Goal: Information Seeking & Learning: Learn about a topic

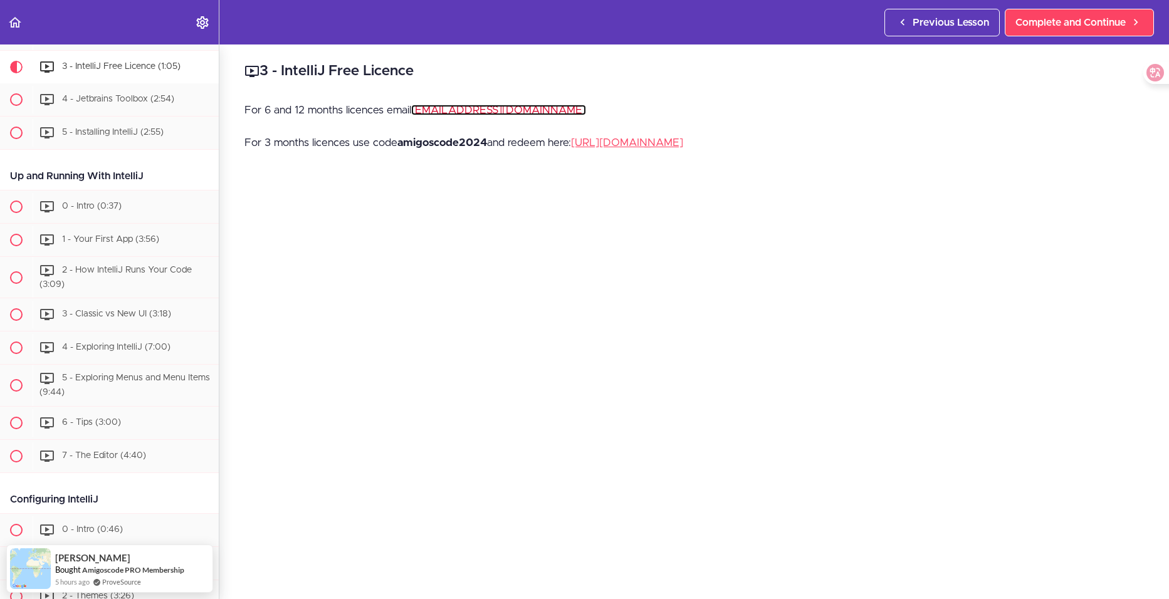
click at [476, 113] on link "[EMAIL_ADDRESS][DOMAIN_NAME]" at bounding box center [498, 110] width 175 height 11
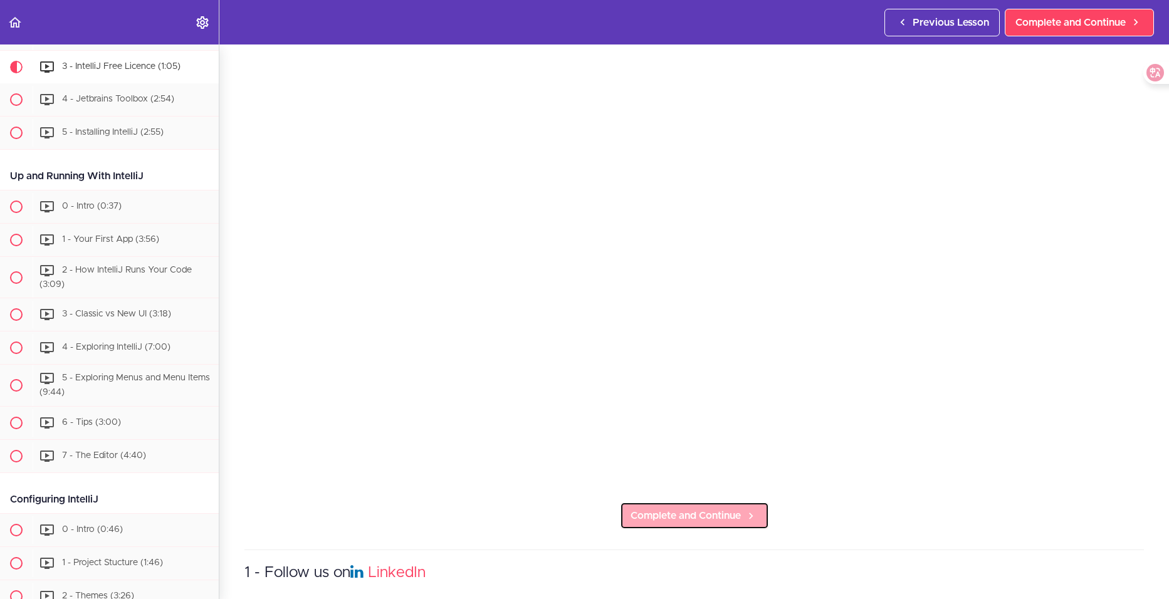
click at [670, 510] on span "Complete and Continue" at bounding box center [685, 515] width 110 height 15
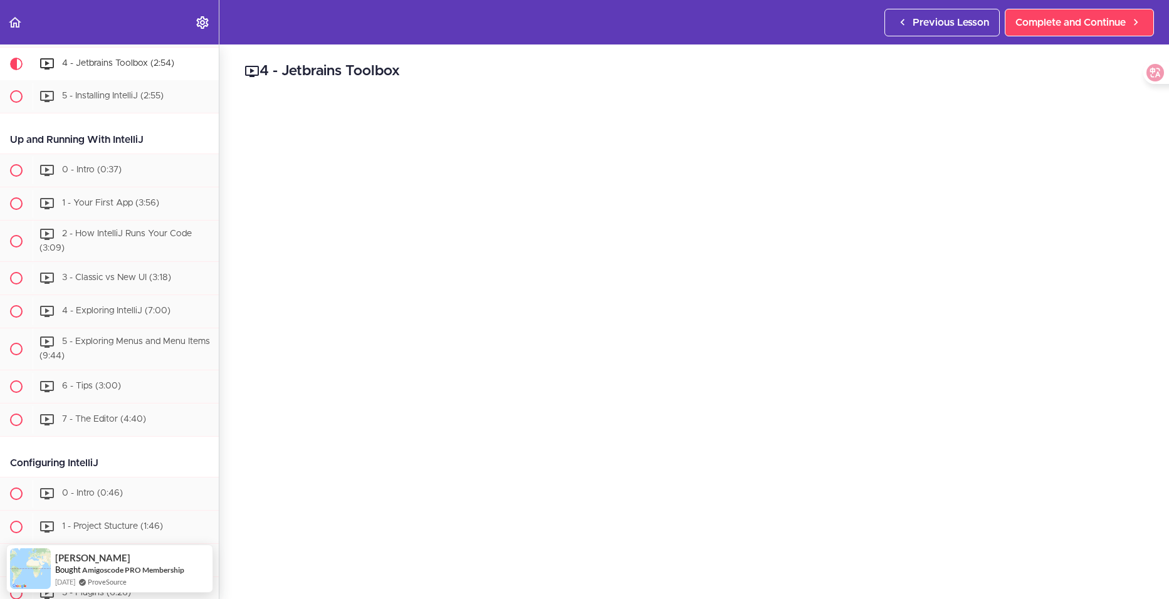
scroll to position [209, 0]
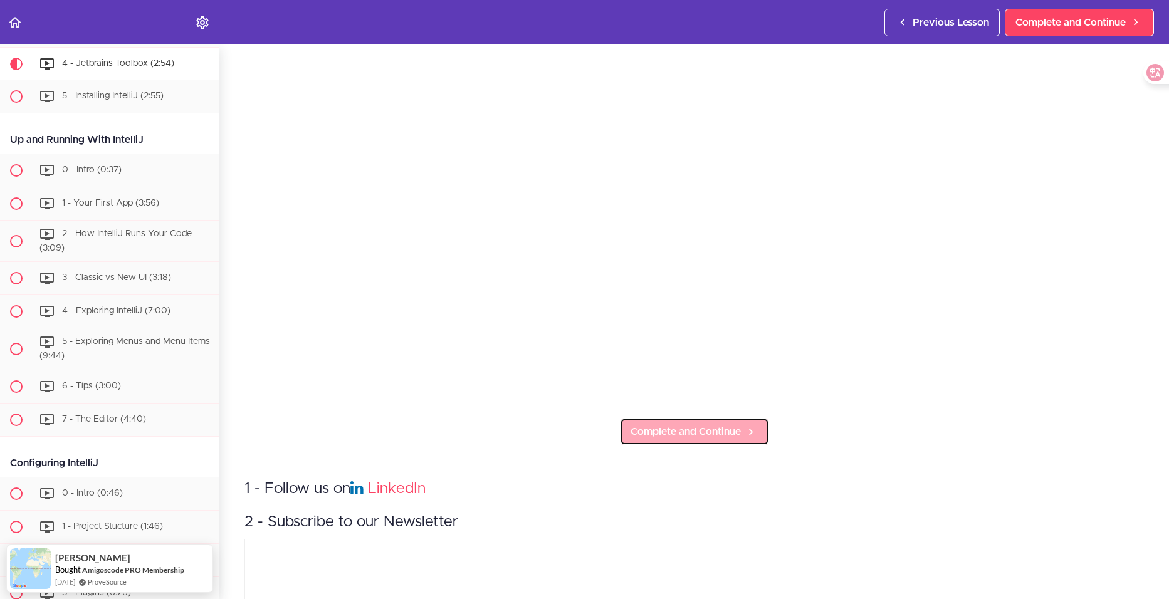
click at [713, 424] on span "Complete and Continue" at bounding box center [685, 431] width 110 height 15
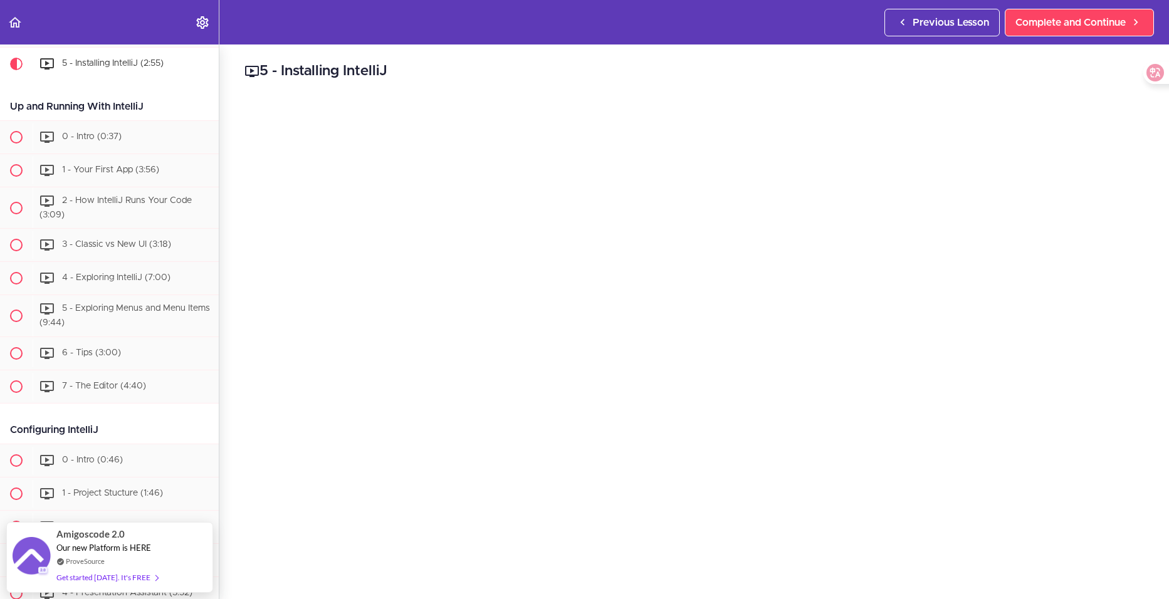
scroll to position [209, 0]
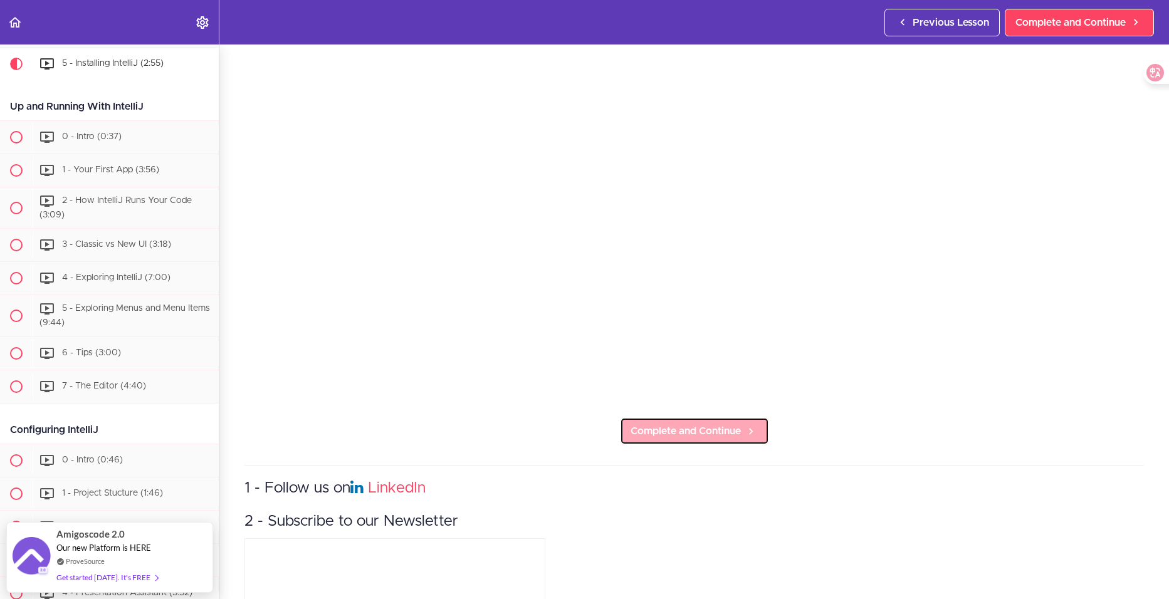
click at [711, 431] on span "Complete and Continue" at bounding box center [685, 431] width 110 height 15
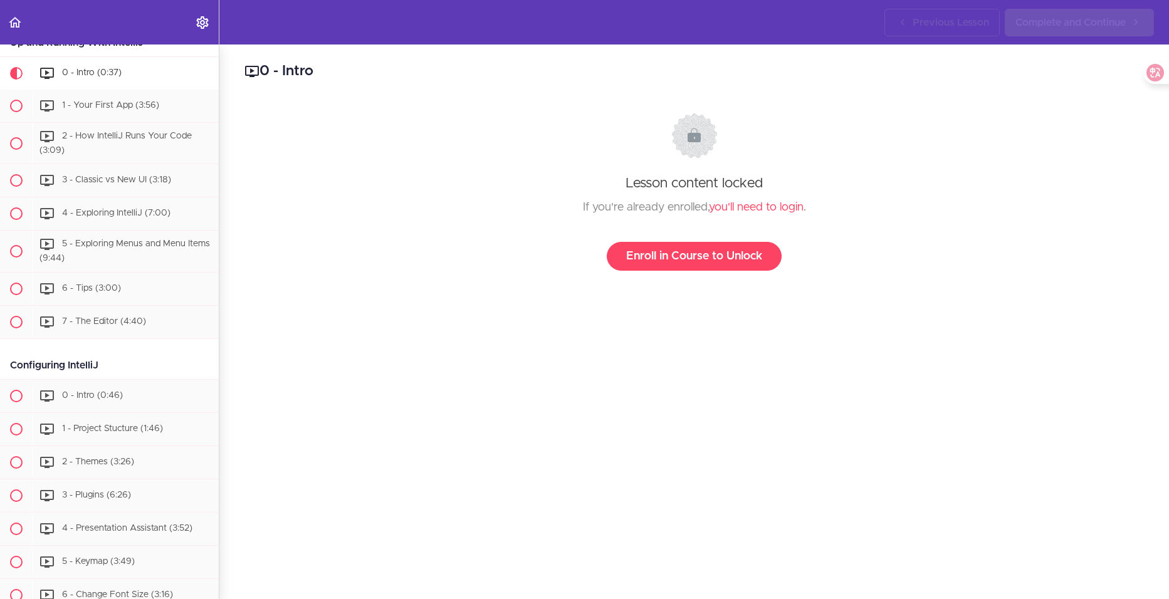
scroll to position [456, 0]
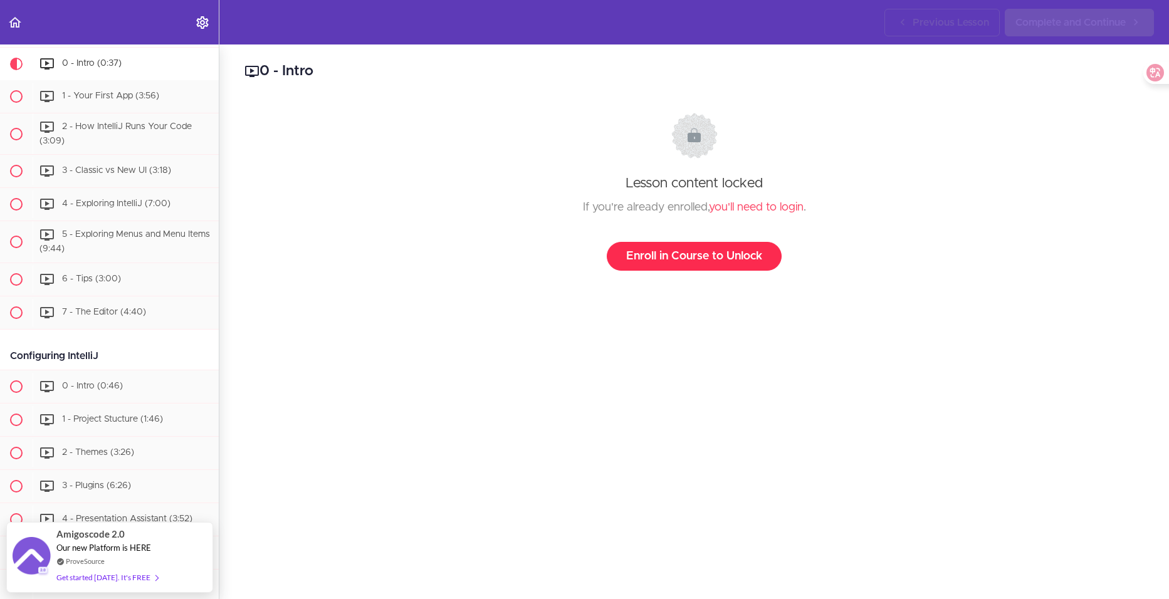
click at [698, 263] on link "Enroll in Course to Unlock" at bounding box center [694, 256] width 175 height 29
